Goal: Unclear

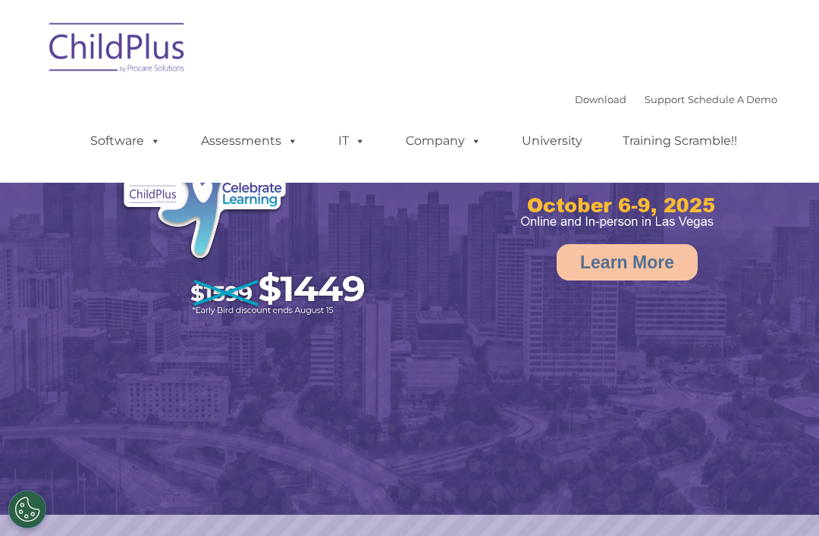
select select "MEDIUM"
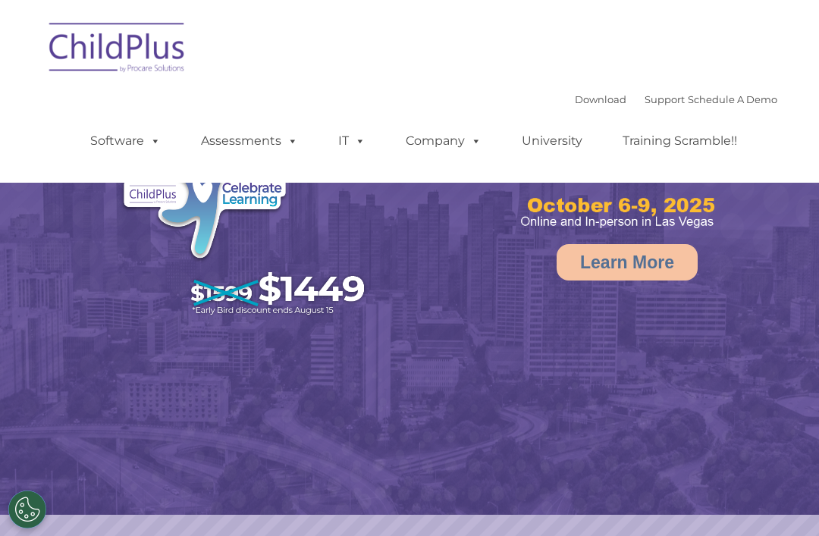
select select "MEDIUM"
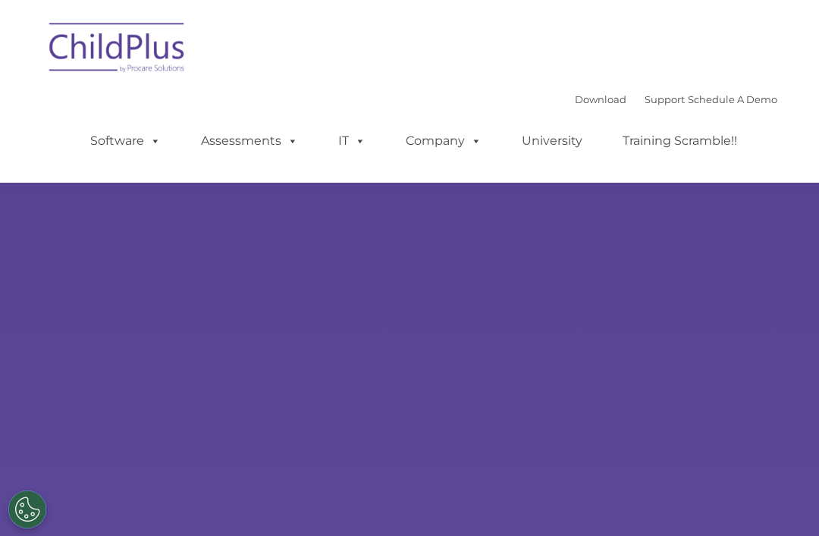
scroll to position [78, 0]
